Goal: Check status: Check status

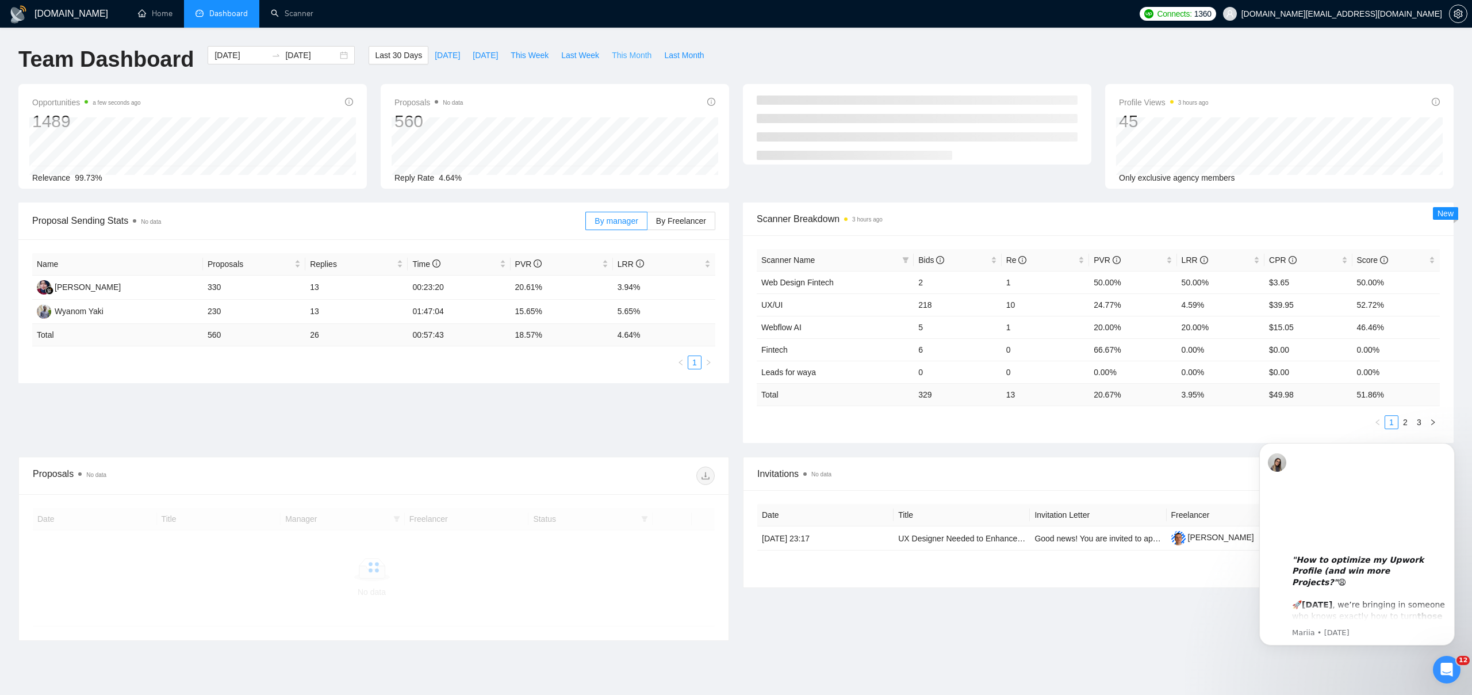
click at [622, 56] on span "This Month" at bounding box center [632, 55] width 40 height 13
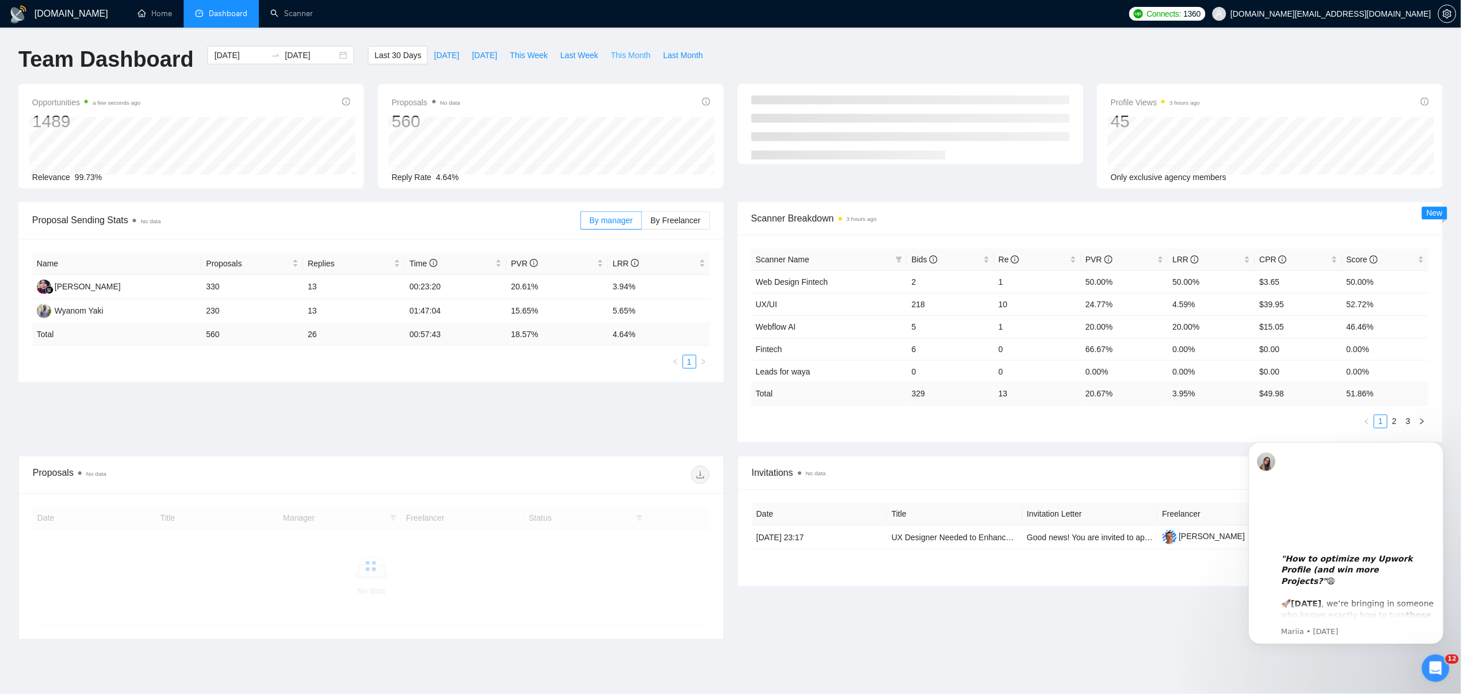
type input "[DATE]"
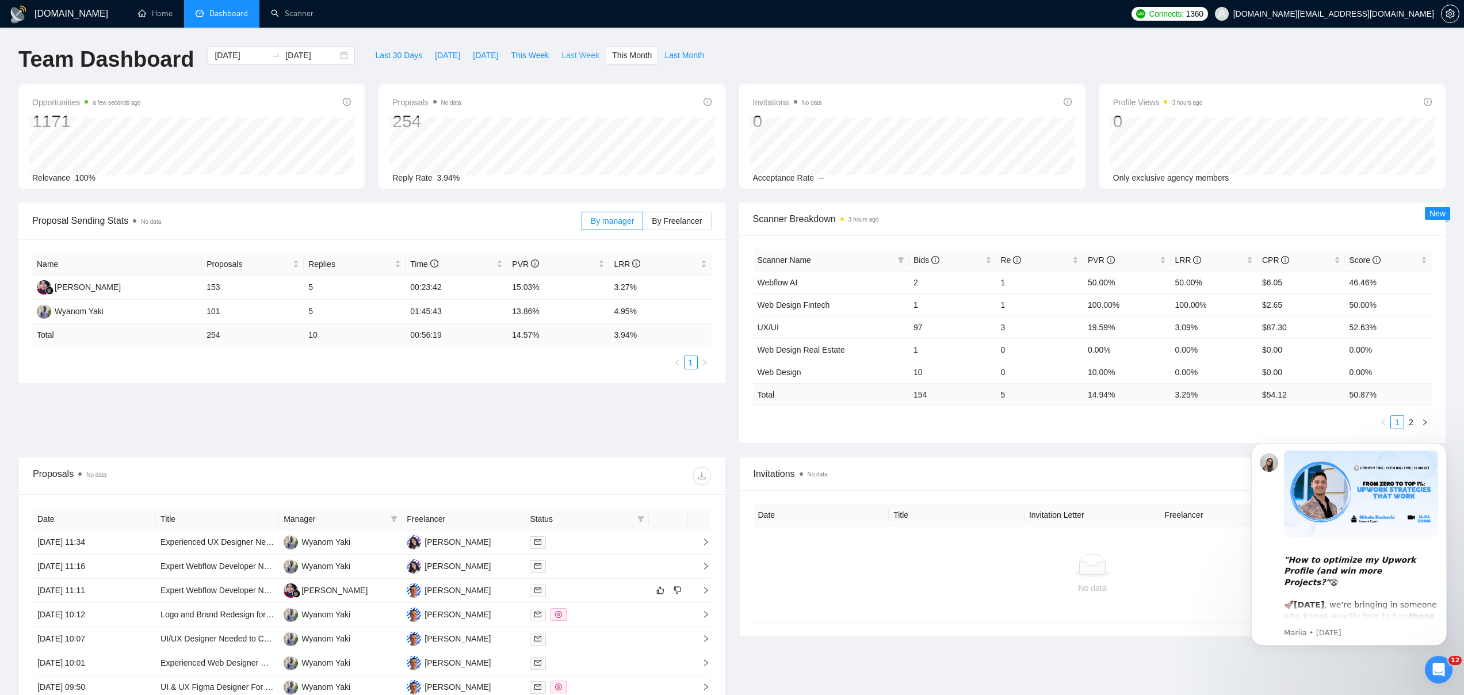
click at [585, 56] on span "Last Week" at bounding box center [580, 55] width 38 height 13
type input "[DATE]"
click at [526, 54] on span "This Week" at bounding box center [530, 55] width 38 height 13
type input "[DATE]"
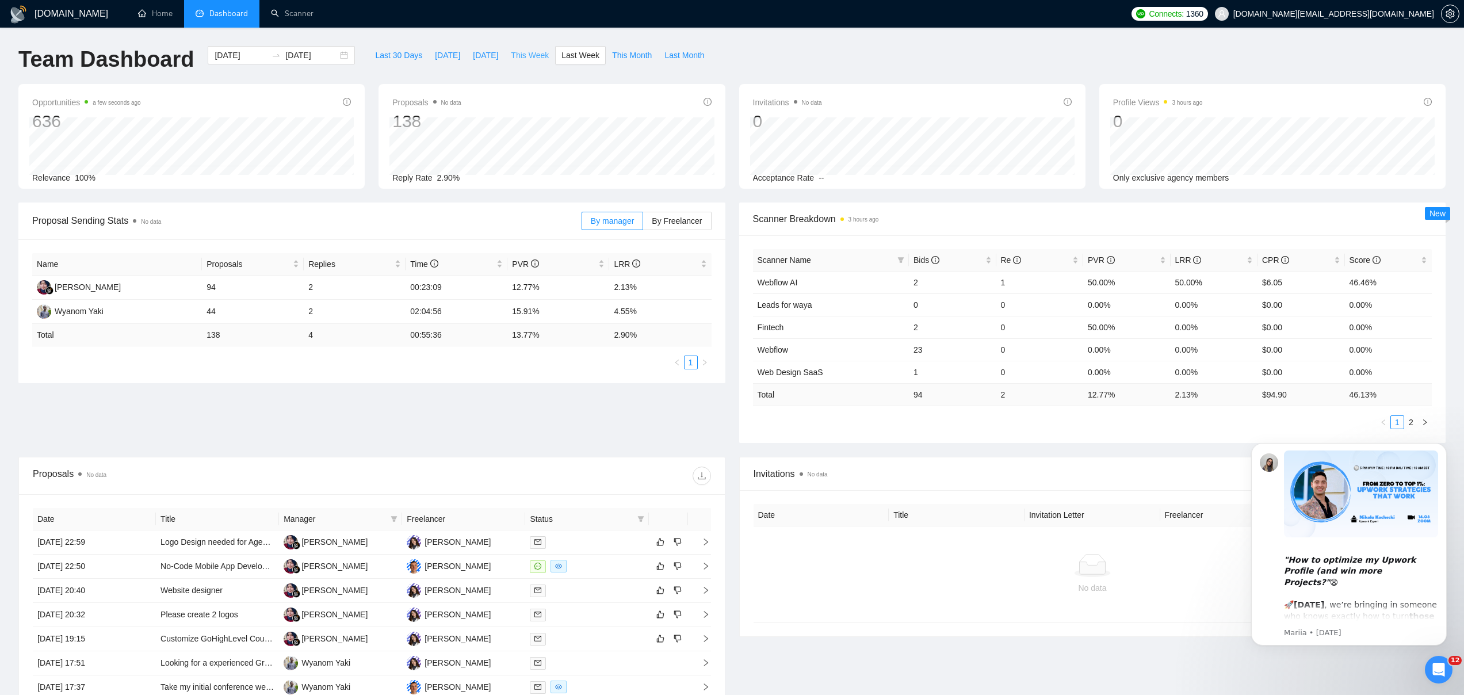
type input "[DATE]"
click at [629, 56] on span "This Month" at bounding box center [632, 55] width 40 height 13
type input "[DATE]"
click at [411, 51] on span "Last 30 Days" at bounding box center [398, 55] width 47 height 13
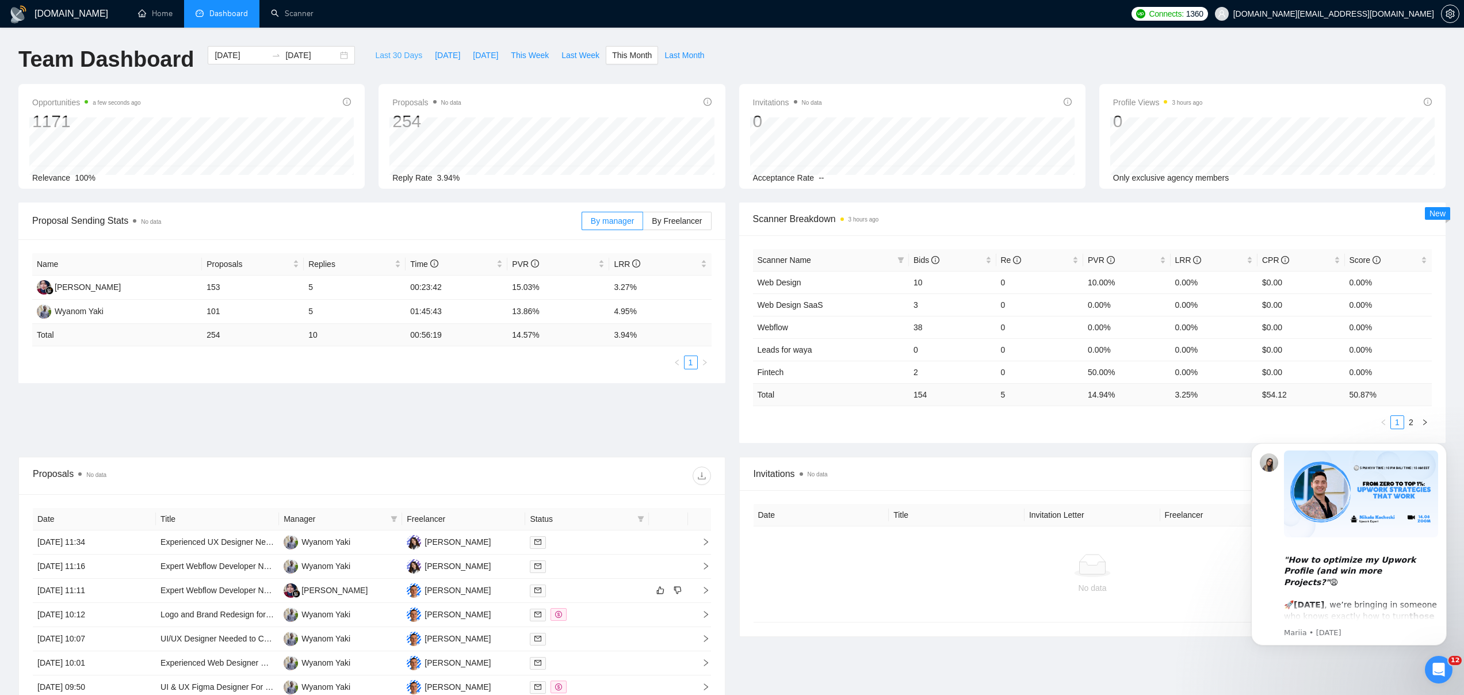
type input "[DATE]"
